Goal: Submit feedback/report problem: Submit feedback/report problem

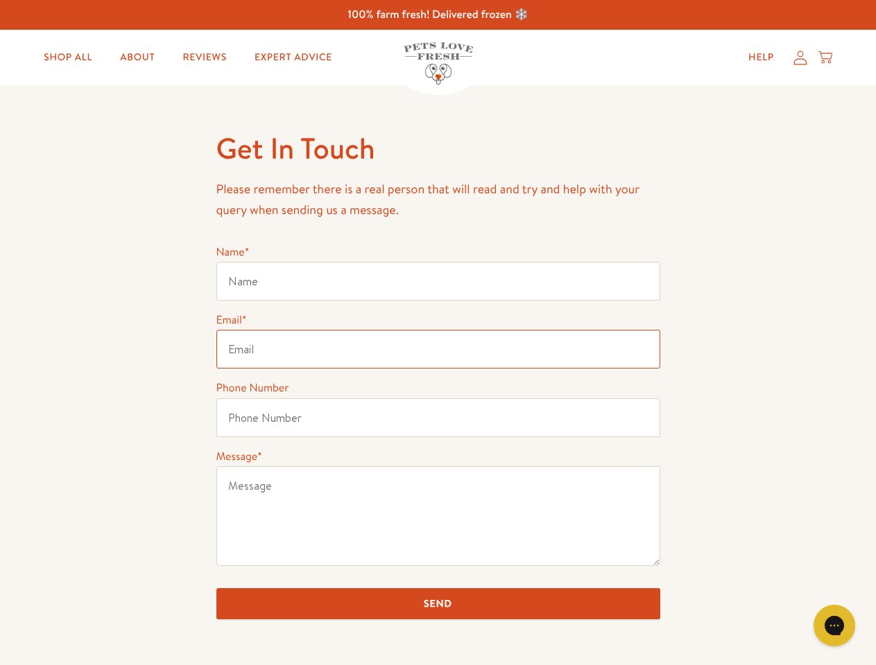
click at [437, 333] on input "Email *" at bounding box center [438, 349] width 444 height 39
click at [834, 626] on icon "Gorgias live chat" at bounding box center [833, 625] width 13 height 13
